Goal: Find specific page/section: Find specific page/section

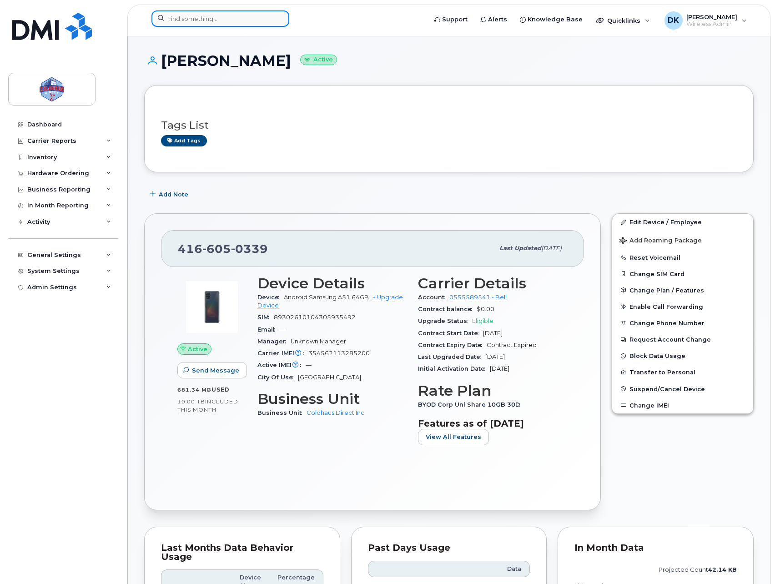
click at [271, 25] on input at bounding box center [220, 18] width 138 height 16
paste input "[PHONE_NUMBER]"
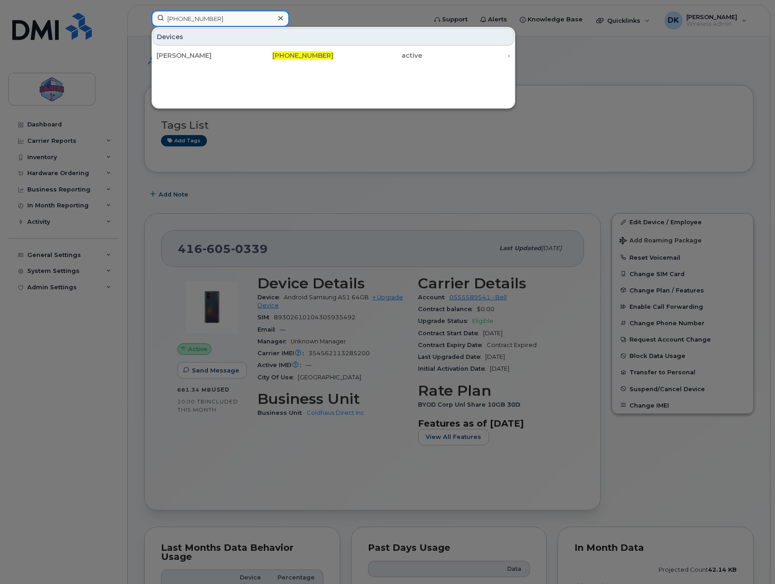
click at [210, 21] on input "[PHONE_NUMBER]" at bounding box center [220, 18] width 138 height 16
paste input "[PHONE_NUMBER]"
click at [215, 17] on input "[PHONE_NUMBER]" at bounding box center [220, 18] width 138 height 16
paste input "[PHONE_NUMBER]"
click at [219, 14] on input "[PHONE_NUMBER]" at bounding box center [220, 18] width 138 height 16
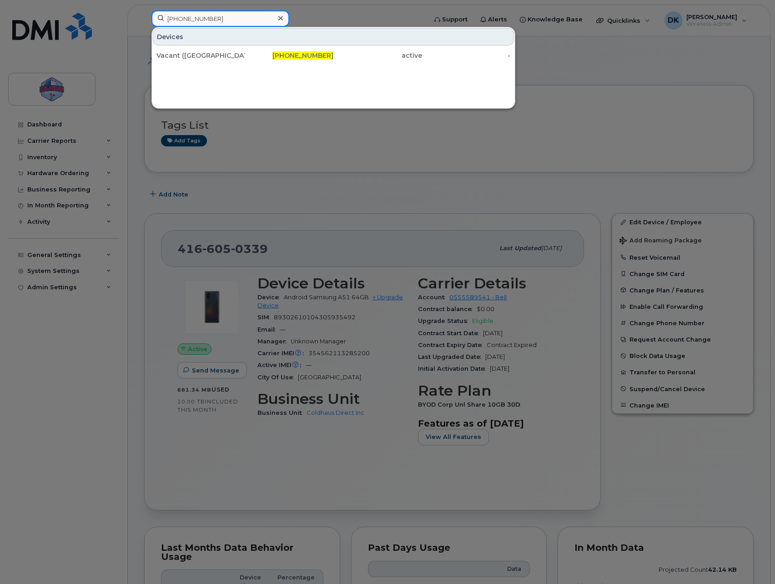
paste input "[PHONE_NUMBER]"
type input "[PHONE_NUMBER]"
click at [326, 18] on div at bounding box center [387, 292] width 775 height 584
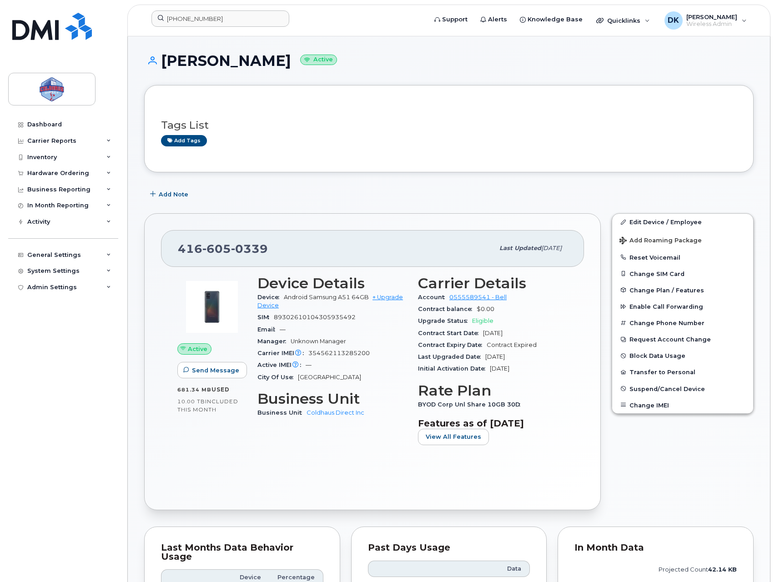
drag, startPoint x: 463, startPoint y: 62, endPoint x: 346, endPoint y: 21, distance: 123.2
click at [463, 62] on h1 "[PERSON_NAME] Active" at bounding box center [448, 61] width 609 height 16
click at [48, 31] on img at bounding box center [52, 26] width 80 height 27
